Goal: Task Accomplishment & Management: Use online tool/utility

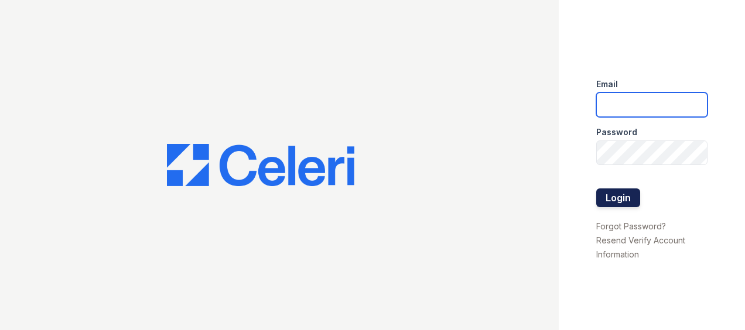
type input "[EMAIL_ADDRESS][DOMAIN_NAME]"
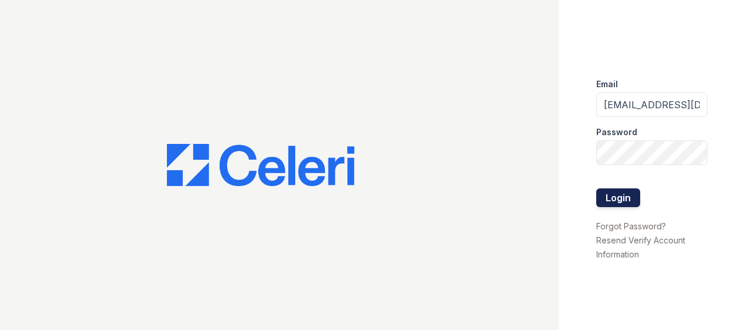
click at [608, 192] on button "Login" at bounding box center [618, 198] width 44 height 19
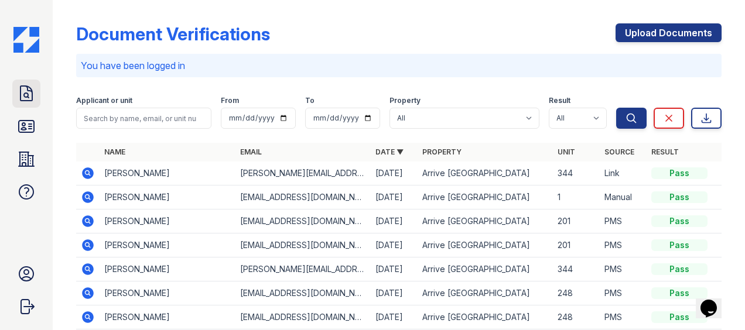
click at [31, 94] on icon at bounding box center [26, 93] width 19 height 19
